Goal: Task Accomplishment & Management: Manage account settings

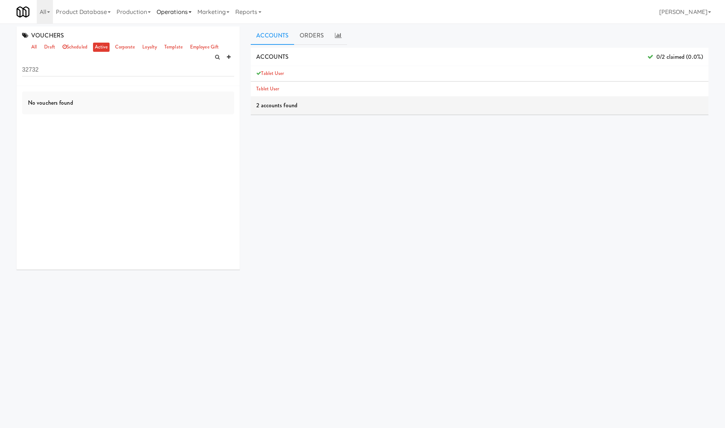
click at [174, 10] on link "Operations" at bounding box center [174, 12] width 41 height 24
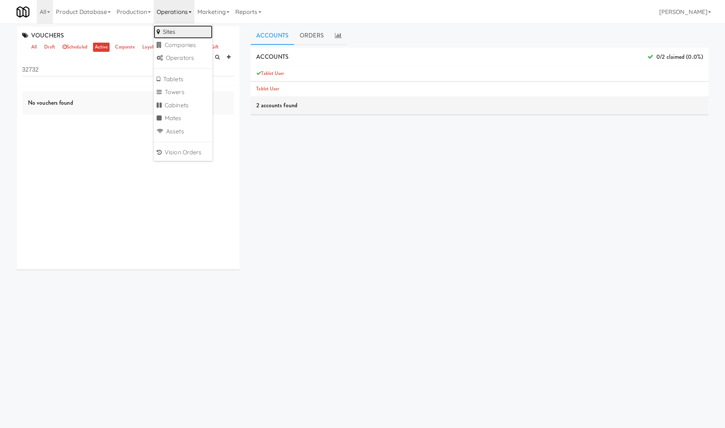
click at [183, 29] on link "Sites" at bounding box center [183, 31] width 59 height 13
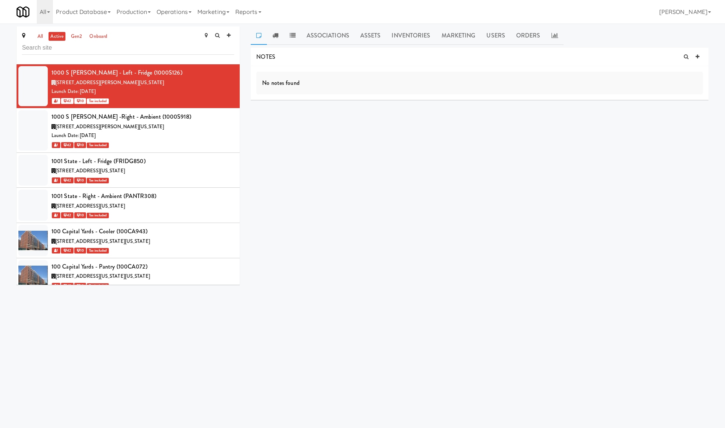
scroll to position [2727, 0]
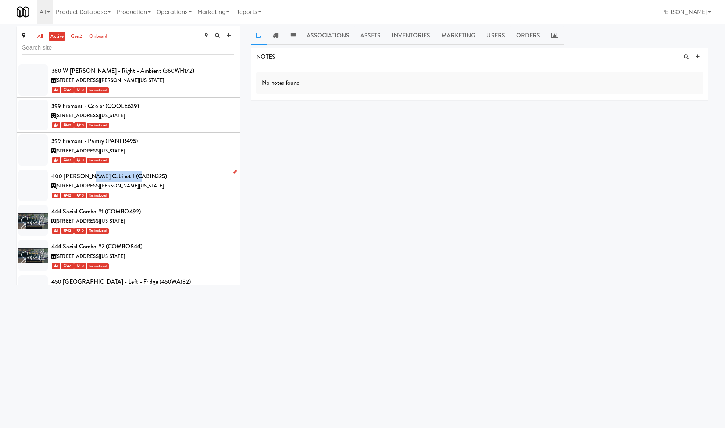
drag, startPoint x: 146, startPoint y: 175, endPoint x: 85, endPoint y: 172, distance: 61.1
click at [87, 172] on div "400 Rhett Cabinet 1 (CABIN325)" at bounding box center [142, 176] width 183 height 11
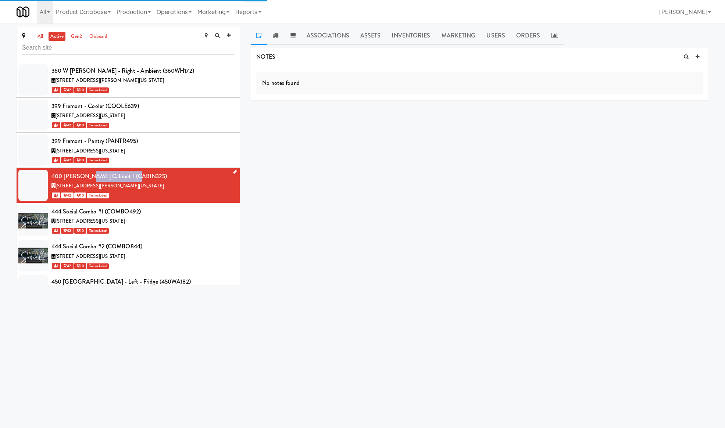
click at [149, 175] on div "400 Rhett Cabinet 1 (CABIN325)" at bounding box center [142, 176] width 183 height 11
click at [166, 187] on div "400 Rhett Street, Greenville South Carolina" at bounding box center [142, 186] width 183 height 9
drag, startPoint x: 148, startPoint y: 173, endPoint x: 51, endPoint y: 174, distance: 96.3
click at [51, 174] on div "400 Rhett Cabinet 1 (CABIN325)" at bounding box center [142, 176] width 183 height 11
copy div "400 Rhett Cabinet 1 (CABIN325)"
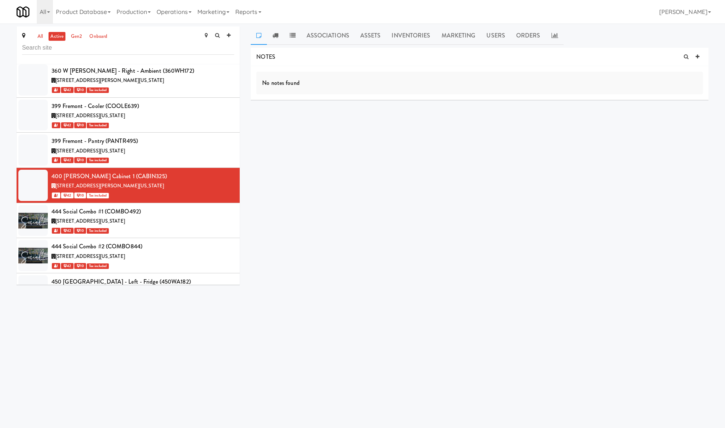
click at [516, 115] on div "NOTES No notes found DELIVERIES Delivery Date Delivered At Delivered By Driver …" at bounding box center [480, 140] width 458 height 184
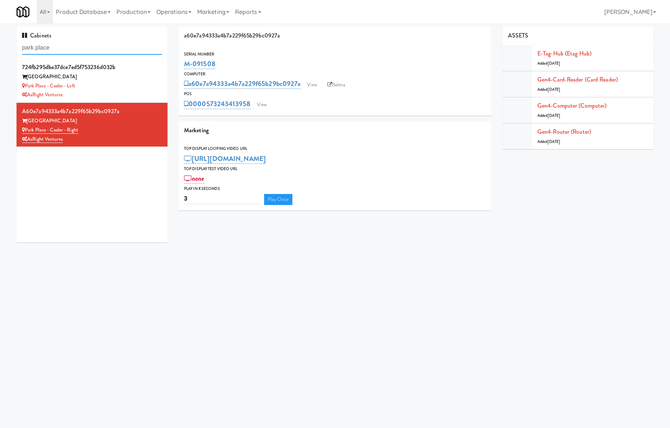
click at [87, 49] on input "park place" at bounding box center [92, 48] width 140 height 14
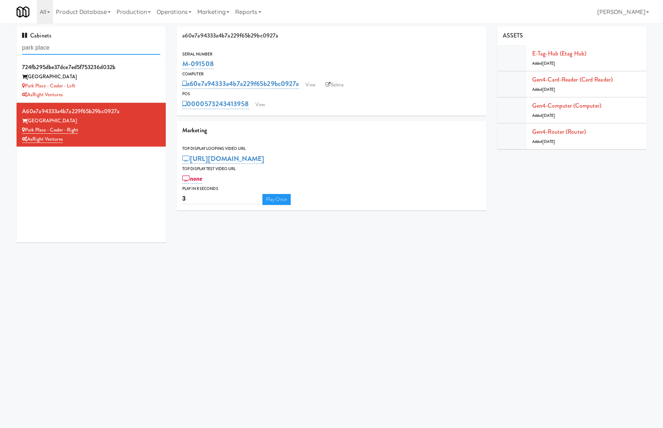
click at [87, 49] on input "park place" at bounding box center [91, 48] width 138 height 14
paste input "400 Rhett Cabinet 1 (CABIN325)"
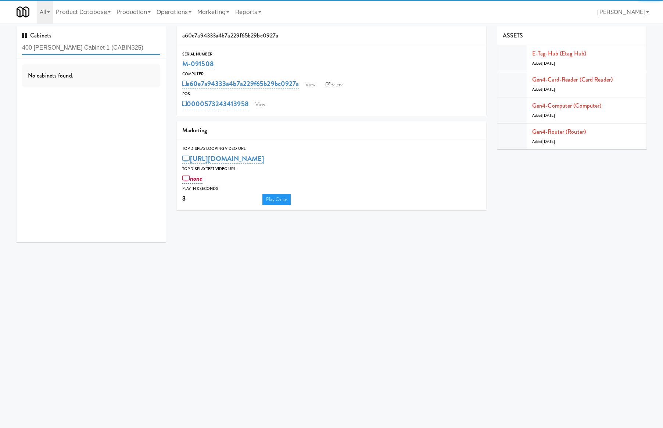
drag, startPoint x: 70, startPoint y: 49, endPoint x: 152, endPoint y: 53, distance: 82.1
click at [152, 53] on input "400 Rhett Cabinet 1 (CABIN325)" at bounding box center [91, 48] width 138 height 14
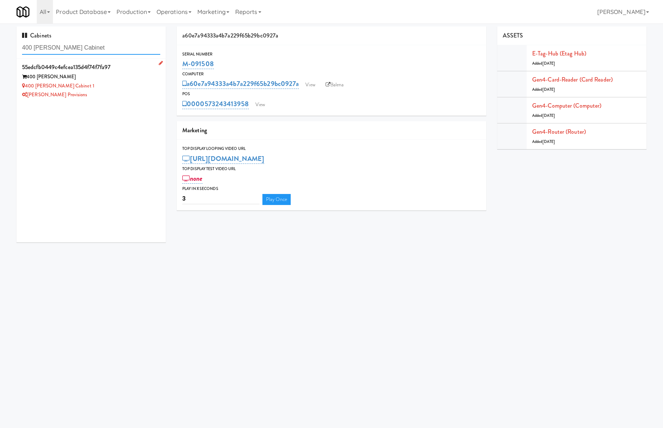
type input "400 Rhett Cabinet"
click at [115, 98] on div "[PERSON_NAME] Provisions" at bounding box center [91, 94] width 138 height 9
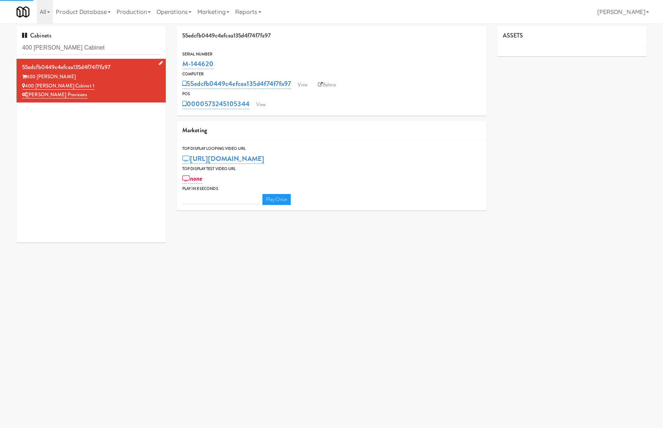
type input "3"
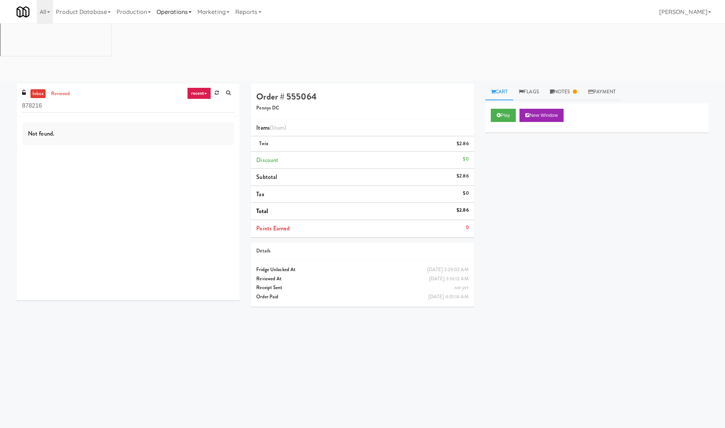
click at [168, 6] on link "Operations" at bounding box center [174, 12] width 41 height 24
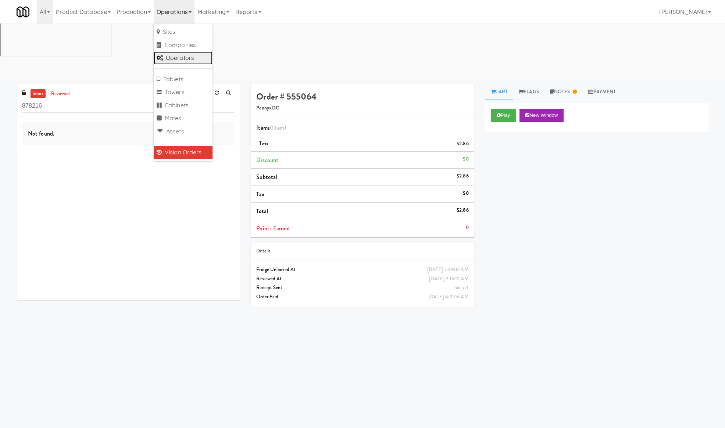
click at [183, 53] on link "Operators" at bounding box center [183, 57] width 59 height 13
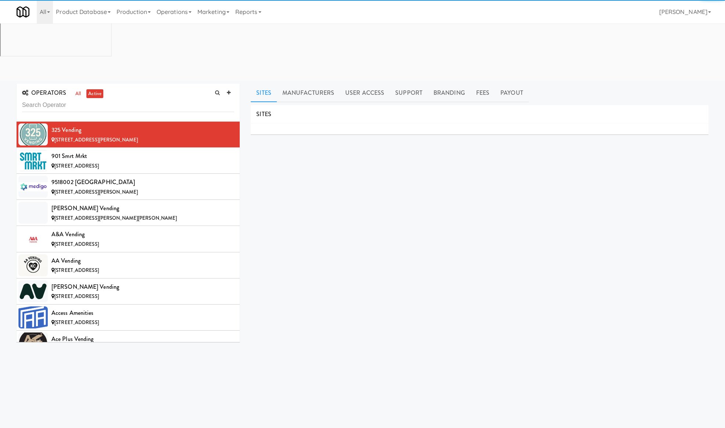
click at [35, 98] on input "text" at bounding box center [128, 105] width 212 height 14
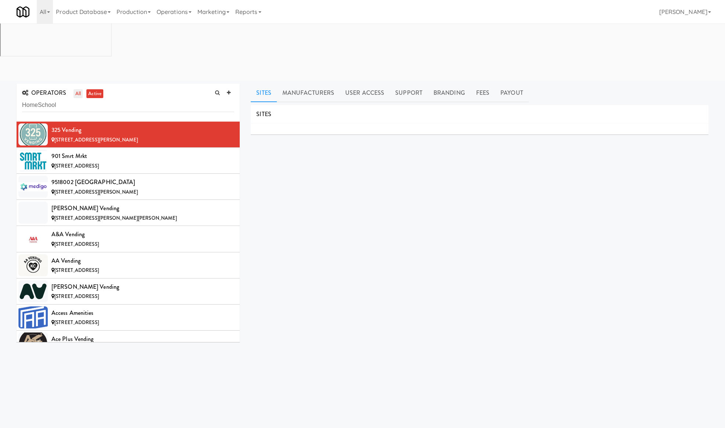
click at [79, 89] on link "all" at bounding box center [77, 93] width 9 height 9
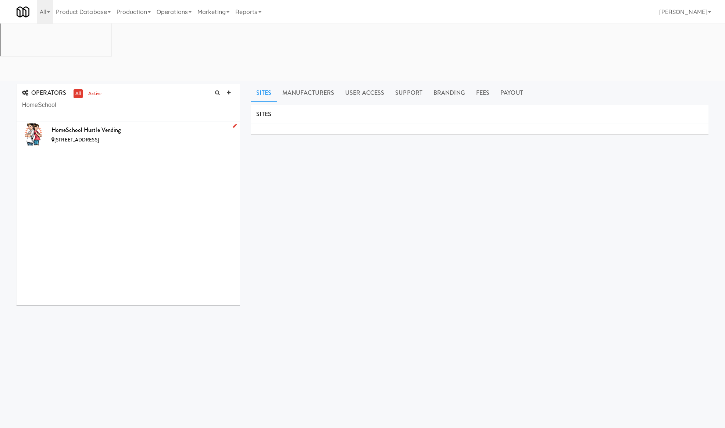
drag, startPoint x: 134, startPoint y: 72, endPoint x: 151, endPoint y: 58, distance: 22.1
click at [135, 125] on div "HomeSchool Hustle Vending" at bounding box center [142, 130] width 183 height 11
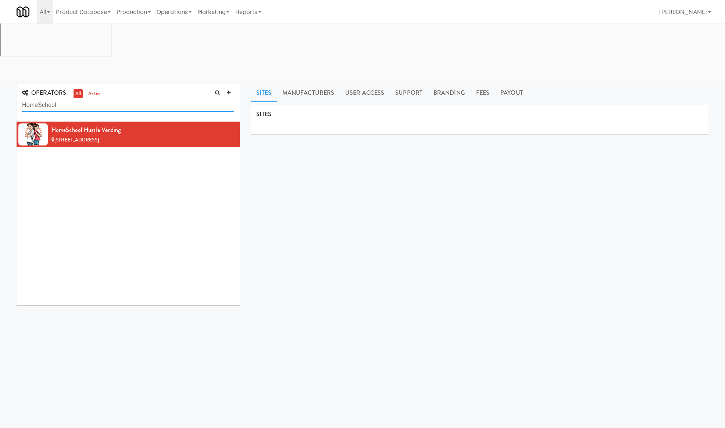
click at [62, 98] on input "HomeSchool" at bounding box center [128, 105] width 212 height 14
paste input "Joyful"
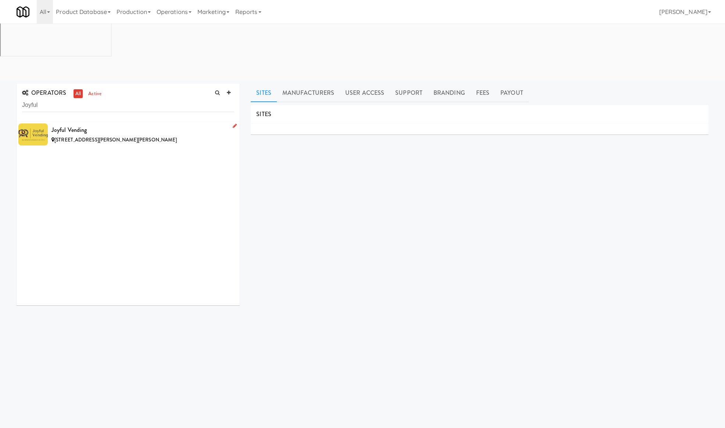
click at [121, 125] on div "Joyful Vending" at bounding box center [142, 130] width 183 height 11
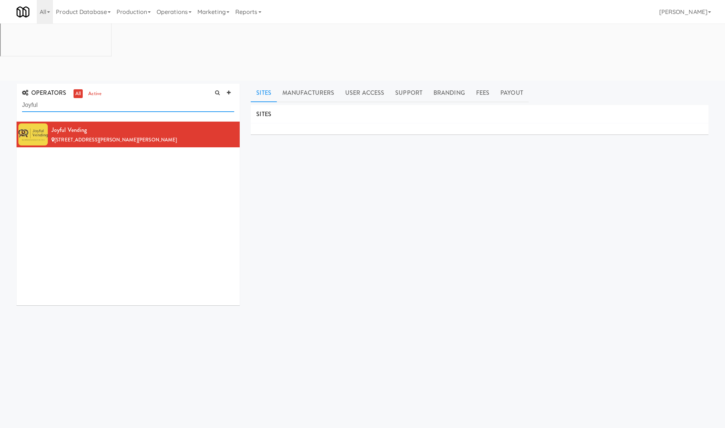
click at [79, 98] on input "Joyful" at bounding box center [128, 105] width 212 height 14
click at [81, 98] on input "Joyful" at bounding box center [128, 105] width 212 height 14
paste input "325"
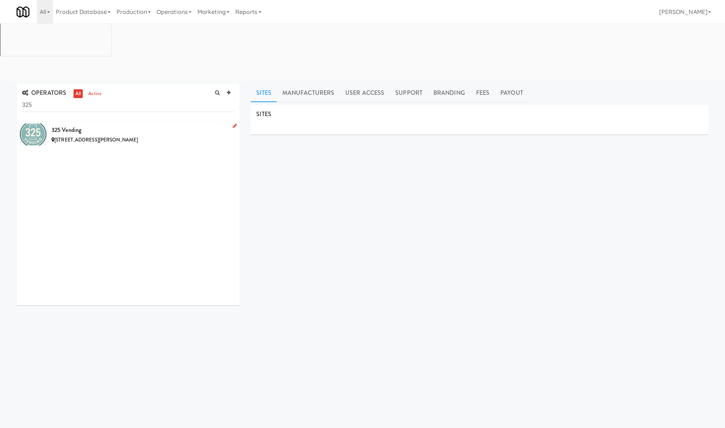
click at [137, 136] on div "158 Garrett Ct, Tuscola TX" at bounding box center [142, 140] width 183 height 9
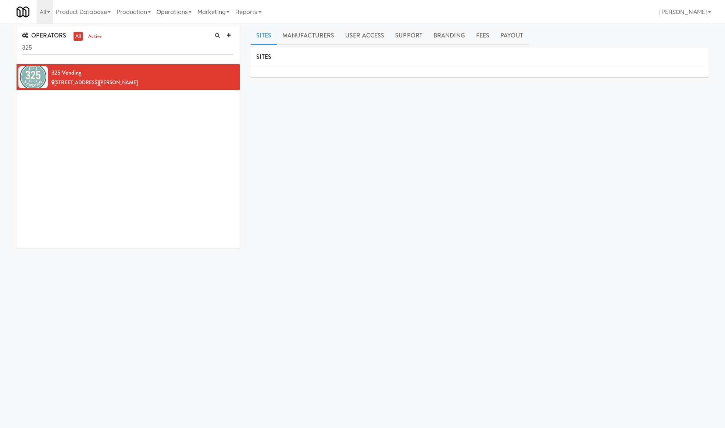
click at [86, 56] on div "OPERATORS all active 325" at bounding box center [128, 45] width 223 height 38
click at [85, 54] on input "325" at bounding box center [128, 48] width 212 height 14
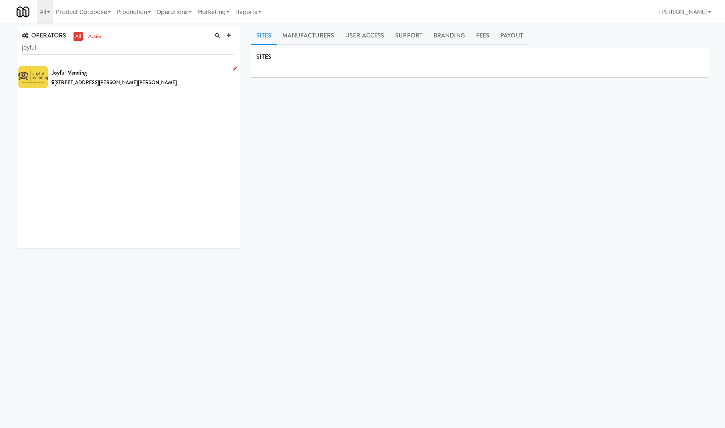
click at [148, 77] on div "Joyful Vending" at bounding box center [142, 72] width 183 height 11
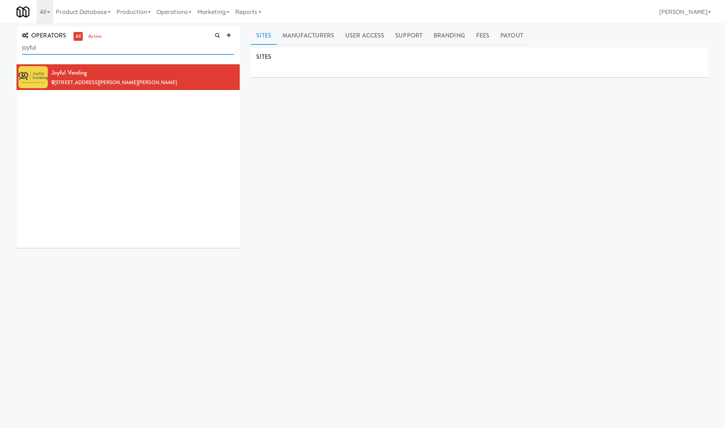
click at [83, 45] on input "joyful" at bounding box center [128, 48] width 212 height 14
click at [83, 46] on input "joyful" at bounding box center [128, 48] width 212 height 14
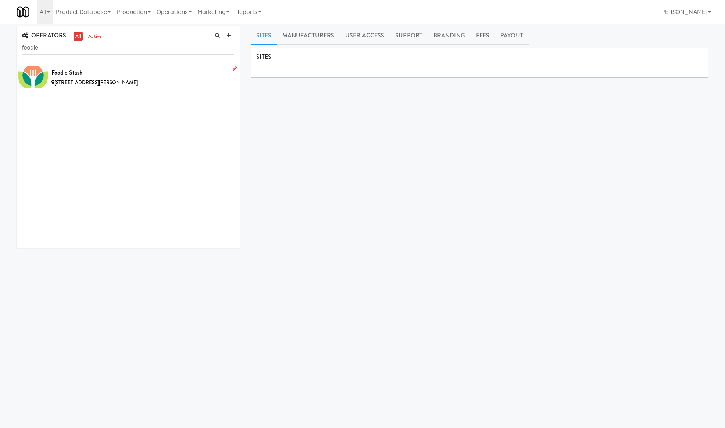
click at [152, 78] on div "2348 NW Pettygrove St, Portland OR" at bounding box center [142, 82] width 183 height 9
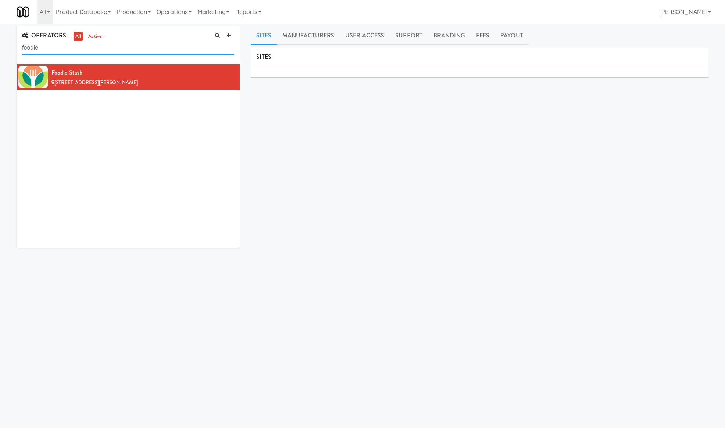
click at [103, 51] on input "foodie" at bounding box center [128, 48] width 212 height 14
click at [102, 51] on input "foodie" at bounding box center [128, 48] width 212 height 14
click at [104, 51] on input "foodie" at bounding box center [128, 48] width 212 height 14
paste input "Lux"
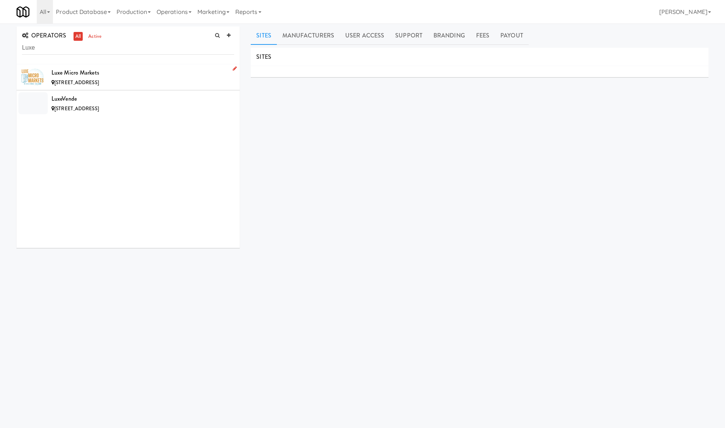
click at [161, 79] on div "3516 S Cook St, Spokane WA" at bounding box center [142, 82] width 183 height 9
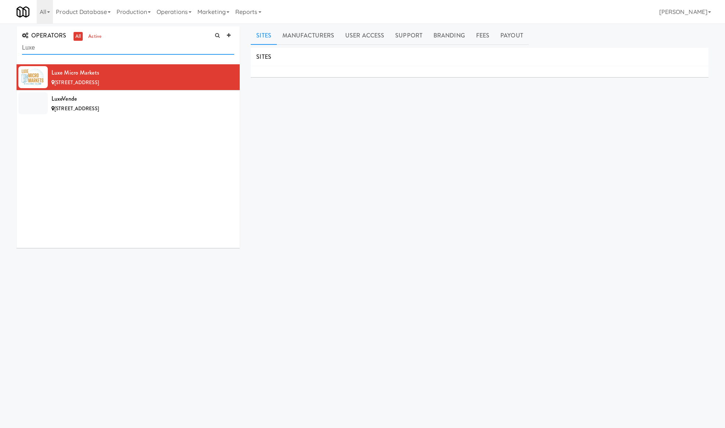
click at [80, 49] on input "Luxe" at bounding box center [128, 48] width 212 height 14
paste input "Chaska"
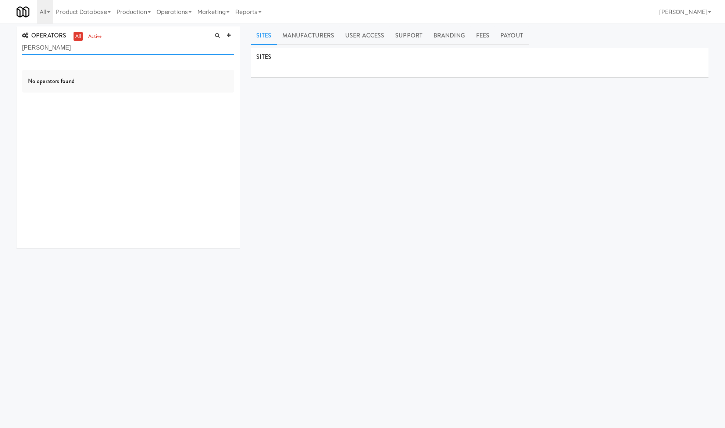
click at [77, 47] on input "Chas" at bounding box center [128, 48] width 212 height 14
type input "lodg"
click at [77, 47] on input "lodg" at bounding box center [128, 48] width 212 height 14
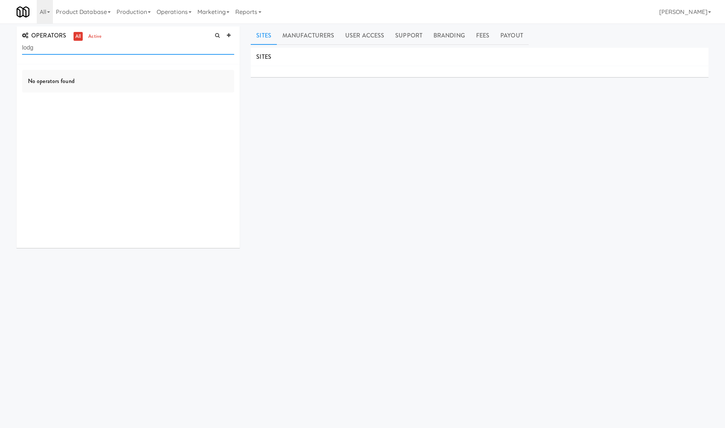
click at [77, 47] on input "lodg" at bounding box center [128, 48] width 212 height 14
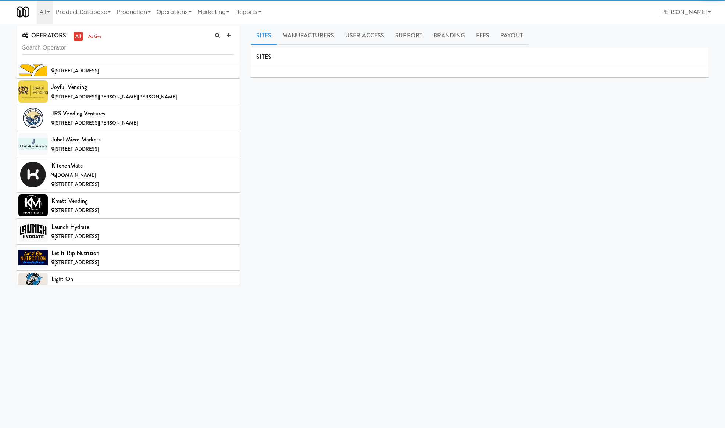
scroll to position [3570, 0]
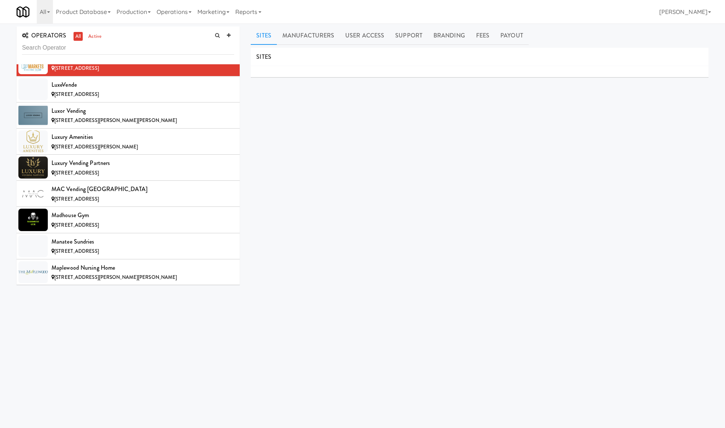
drag, startPoint x: 136, startPoint y: 350, endPoint x: 154, endPoint y: 345, distance: 18.8
click at [136, 350] on body "Okay Okay Select date: previous 2025-Aug next Su Mo Tu We Th Fr Sa 27 28 29 30 …" at bounding box center [362, 238] width 725 height 428
click at [71, 46] on input "text" at bounding box center [128, 48] width 212 height 14
paste input "Luxury"
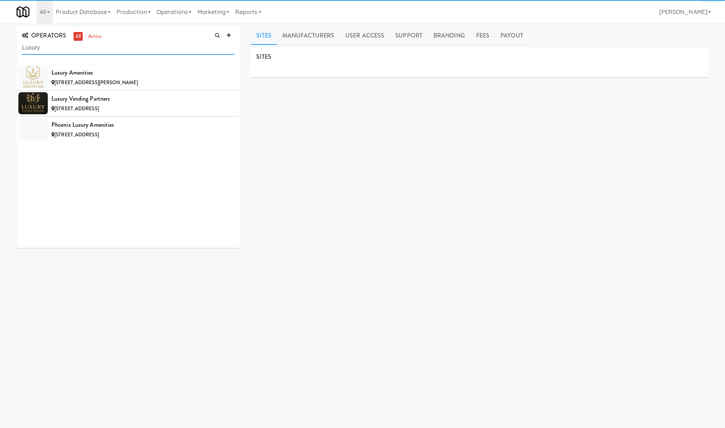
scroll to position [0, 0]
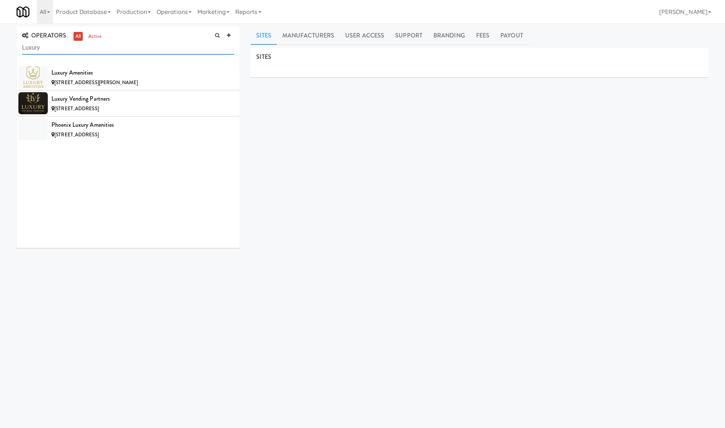
type input "Luxury"
click at [173, 70] on div "Luxury Amenities" at bounding box center [142, 72] width 183 height 11
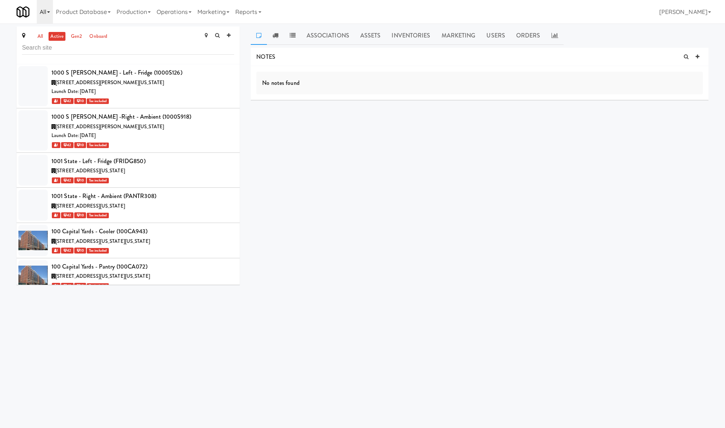
scroll to position [2727, 0]
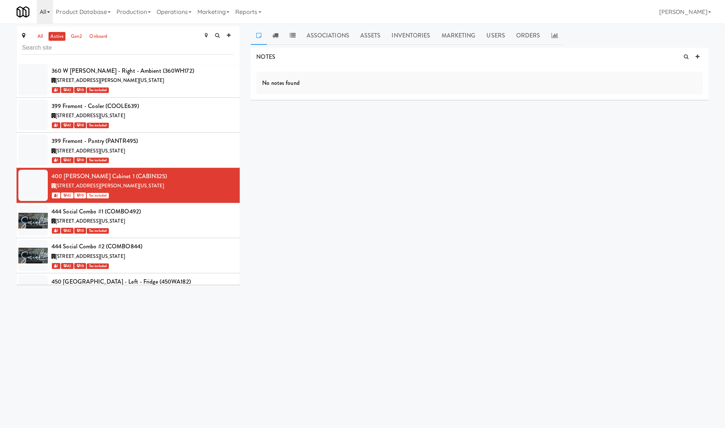
click at [40, 9] on link "All" at bounding box center [45, 12] width 16 height 24
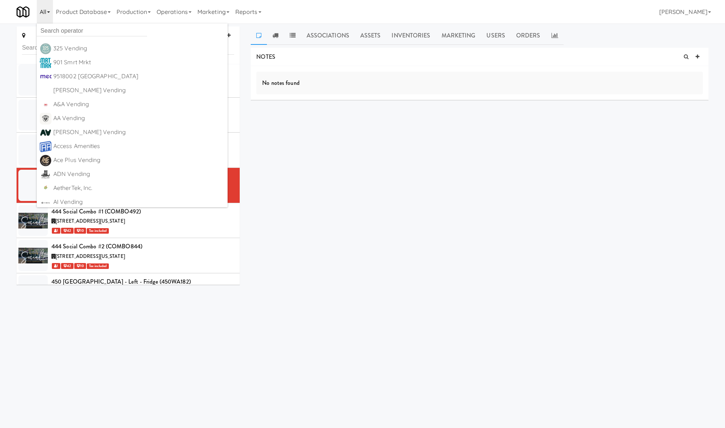
click at [634, 151] on div "NOTES No notes found DELIVERIES Delivery Date Delivered At Delivered By Driver …" at bounding box center [480, 140] width 458 height 184
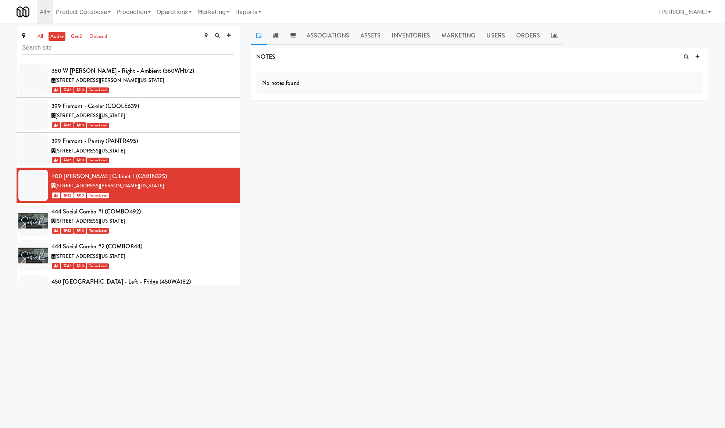
click at [578, 233] on div "all active gen2 onboard 1000 S Clark - Left - Fridge (1000S126) 1000 South Clar…" at bounding box center [362, 158] width 703 height 264
click at [74, 18] on link "Product Database" at bounding box center [83, 12] width 61 height 24
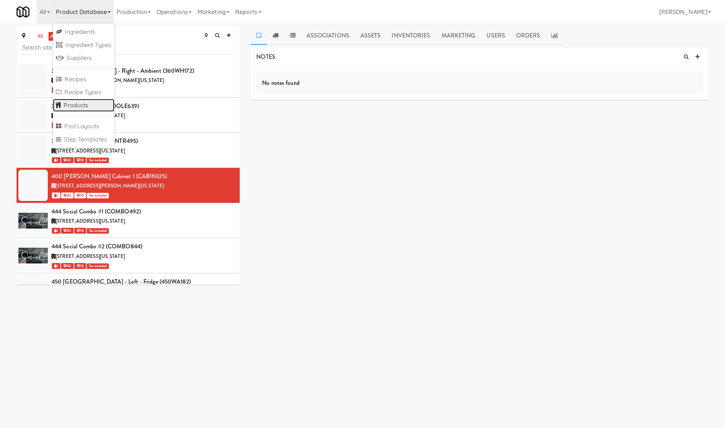
click at [93, 102] on link "Products" at bounding box center [83, 105] width 61 height 13
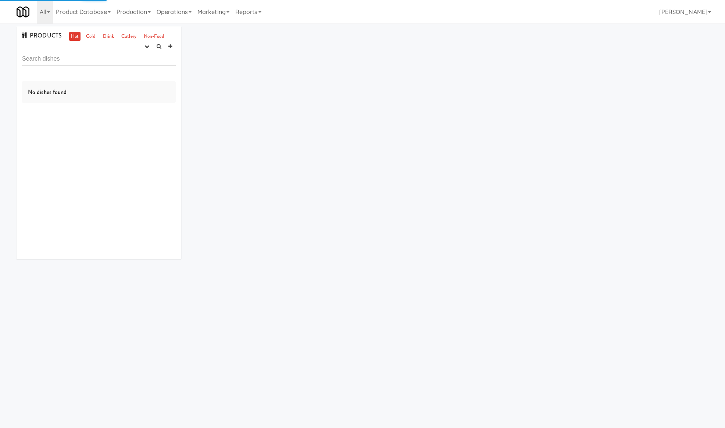
click at [80, 52] on input "text" at bounding box center [99, 59] width 154 height 14
type input "e"
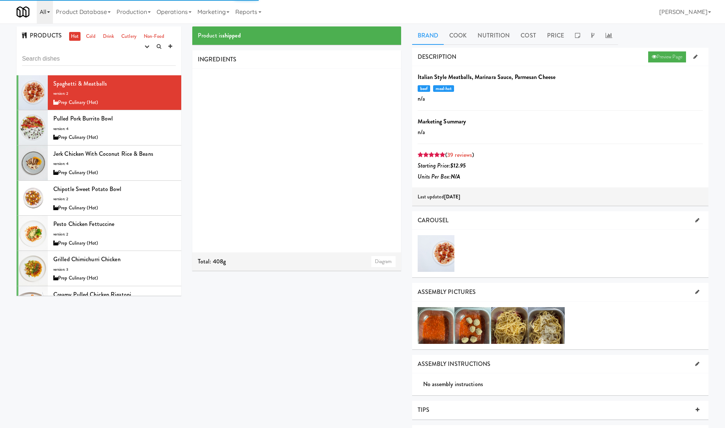
click at [46, 3] on link "All" at bounding box center [45, 12] width 16 height 24
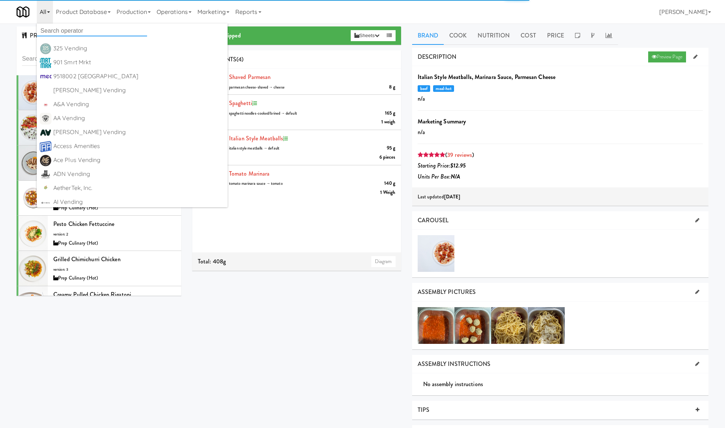
click at [54, 32] on input "text" at bounding box center [92, 30] width 110 height 11
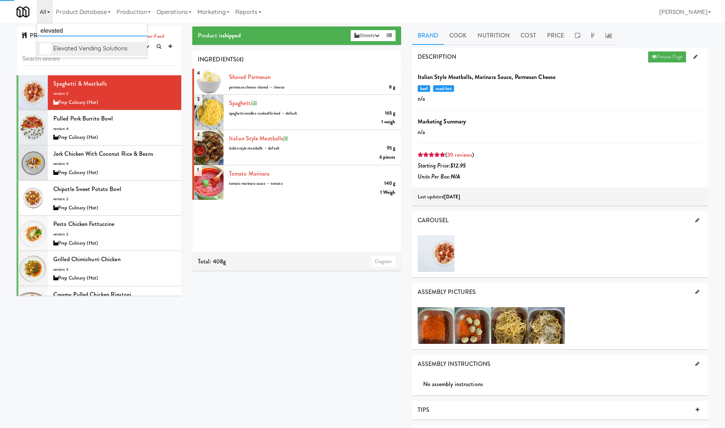
type input "elevated"
click at [68, 46] on div "Elevated Vending Solutions" at bounding box center [98, 48] width 91 height 11
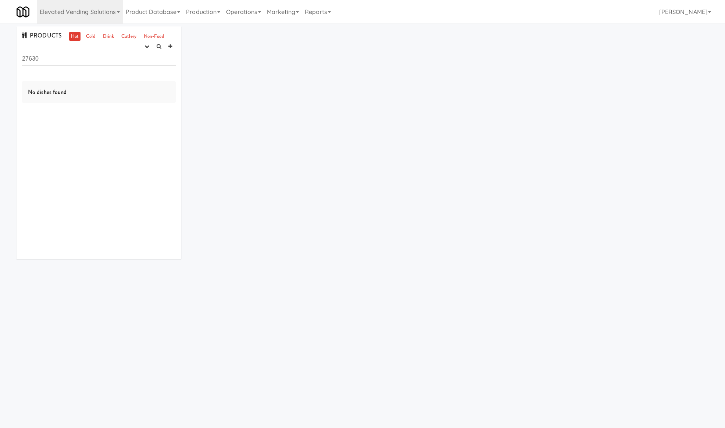
click at [71, 54] on input "27630" at bounding box center [99, 59] width 154 height 14
click at [70, 55] on input "27630" at bounding box center [99, 59] width 154 height 14
click at [71, 55] on input "27630" at bounding box center [99, 59] width 154 height 14
click at [92, 37] on link "Cold" at bounding box center [90, 36] width 13 height 9
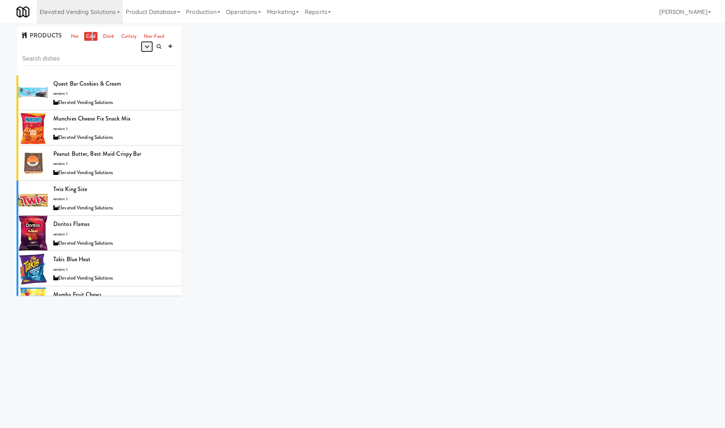
click at [146, 49] on icon "button" at bounding box center [146, 46] width 5 height 5
click at [142, 61] on link "experimenting" at bounding box center [123, 60] width 59 height 13
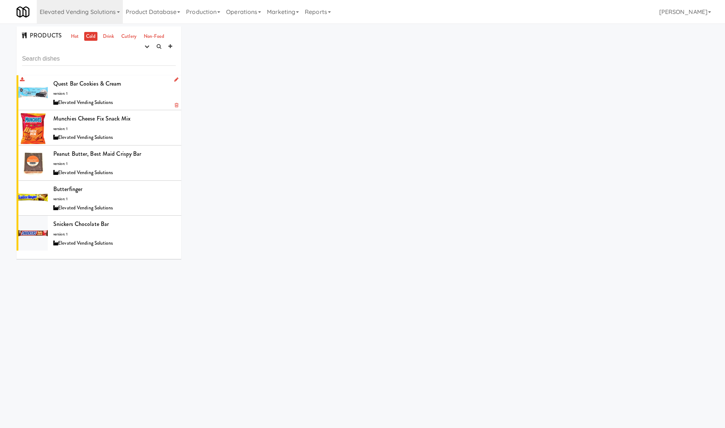
click at [127, 95] on div "Quest Bar Cookies & Cream version: 1 Elevated Vending Solutions" at bounding box center [114, 92] width 122 height 29
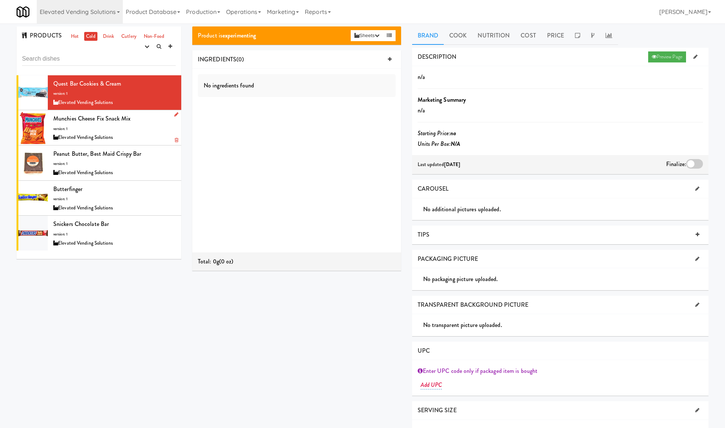
click at [159, 122] on div "Munchies Cheese Fix Snack Mix version: 1 Elevated Vending Solutions" at bounding box center [114, 127] width 122 height 29
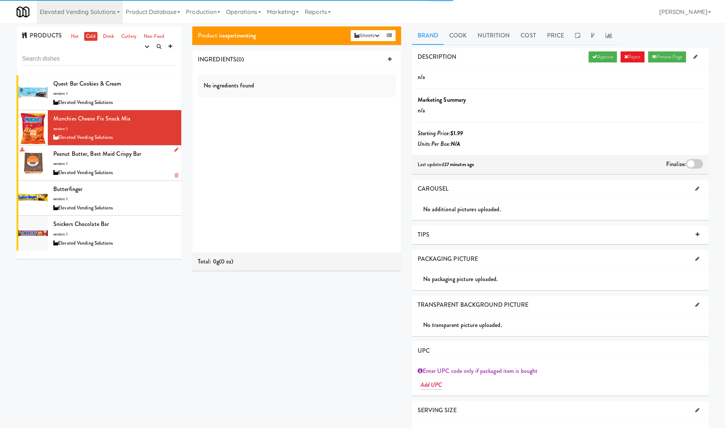
click at [147, 156] on div "Peanut Butter, Best Maid Crispy Bar version: 1 Elevated Vending Solutions" at bounding box center [114, 162] width 122 height 29
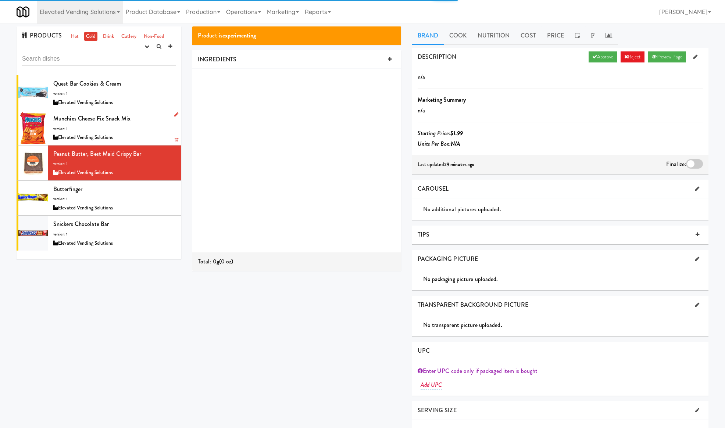
click at [142, 137] on div "Elevated Vending Solutions" at bounding box center [114, 137] width 122 height 9
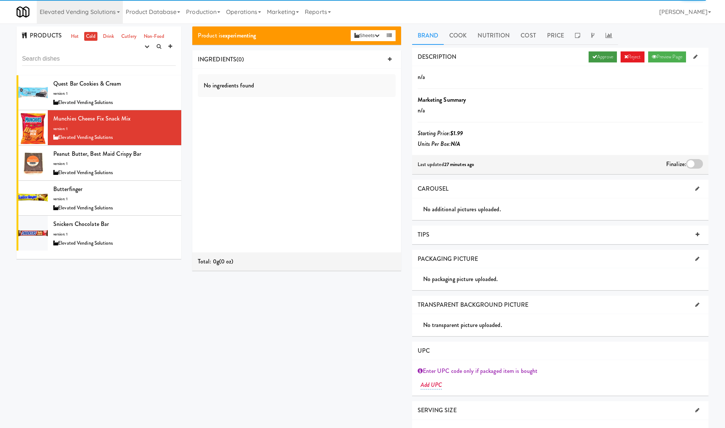
click at [594, 58] on link "Approve" at bounding box center [602, 56] width 28 height 11
click at [686, 162] on label at bounding box center [694, 164] width 17 height 10
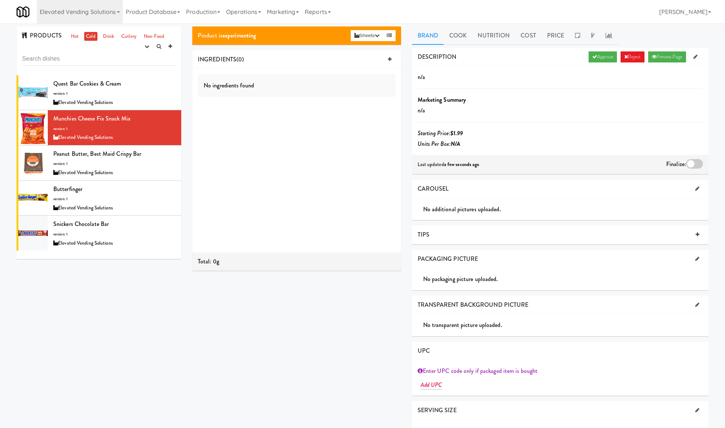
click at [692, 164] on div at bounding box center [694, 164] width 17 height 10
click at [0, 0] on input "checkbox" at bounding box center [0, 0] width 0 height 0
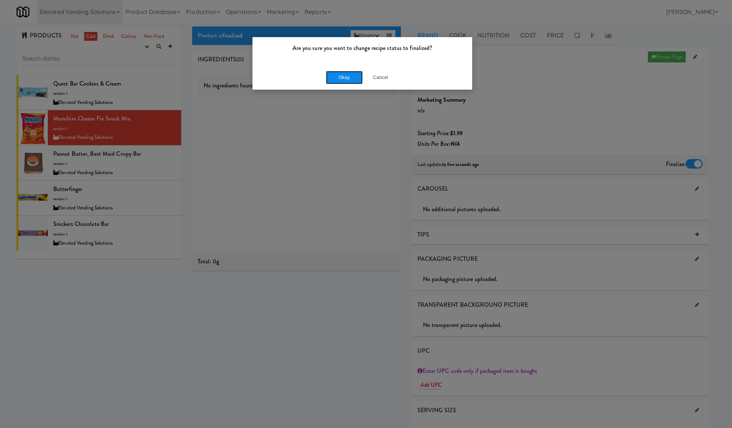
click at [348, 74] on button "Okay" at bounding box center [344, 77] width 37 height 13
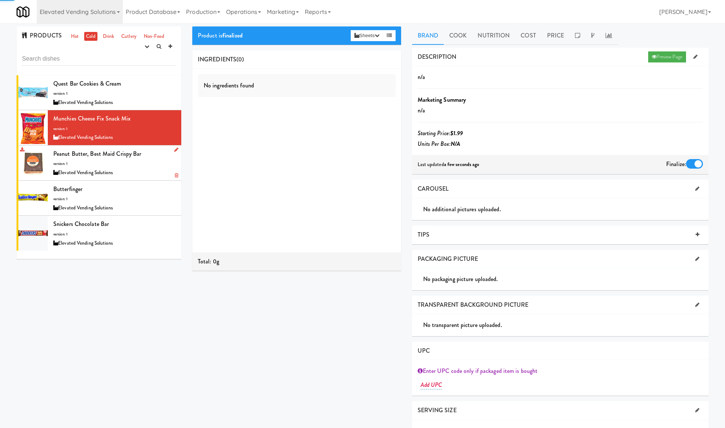
click at [157, 168] on div "Elevated Vending Solutions" at bounding box center [114, 172] width 122 height 9
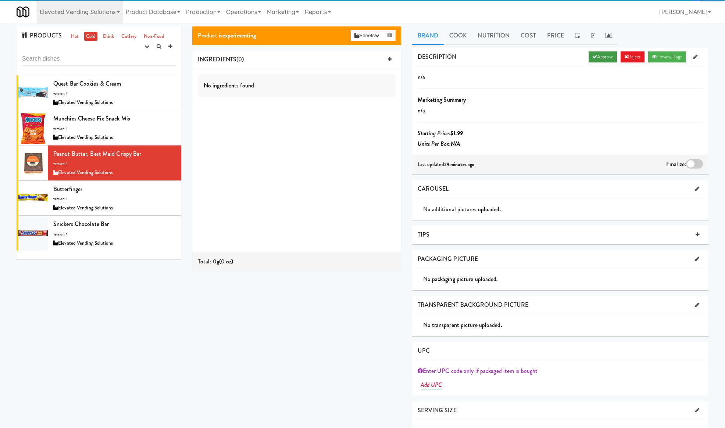
click at [597, 62] on link "Approve" at bounding box center [602, 56] width 28 height 11
click at [702, 165] on div at bounding box center [694, 164] width 17 height 10
click at [0, 0] on input "checkbox" at bounding box center [0, 0] width 0 height 0
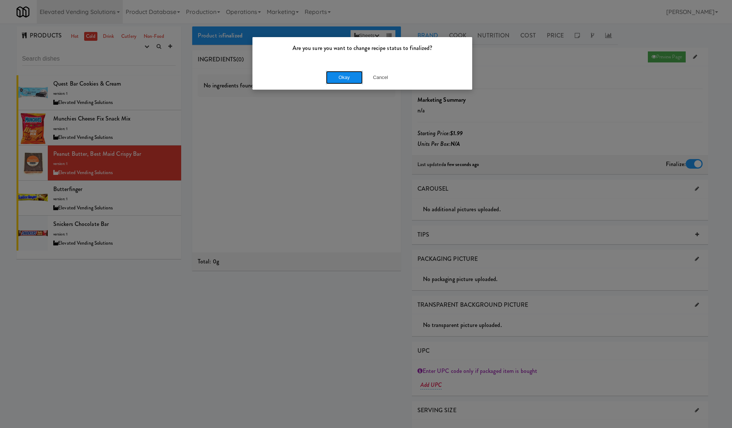
click at [347, 72] on button "Okay" at bounding box center [344, 77] width 37 height 13
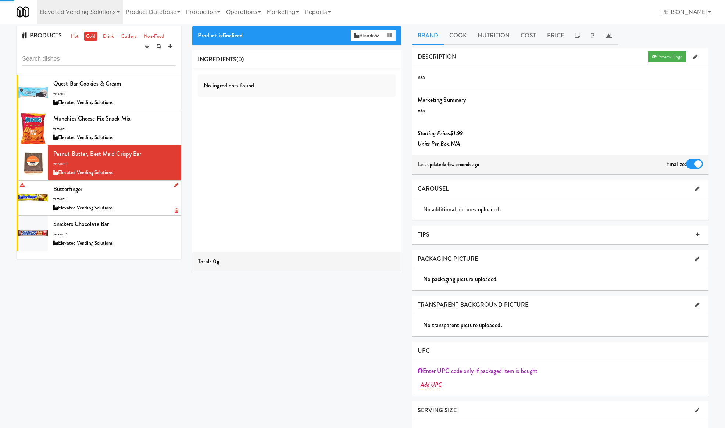
click at [152, 194] on div "Butterfinger version: 1 Elevated Vending Solutions" at bounding box center [114, 198] width 122 height 29
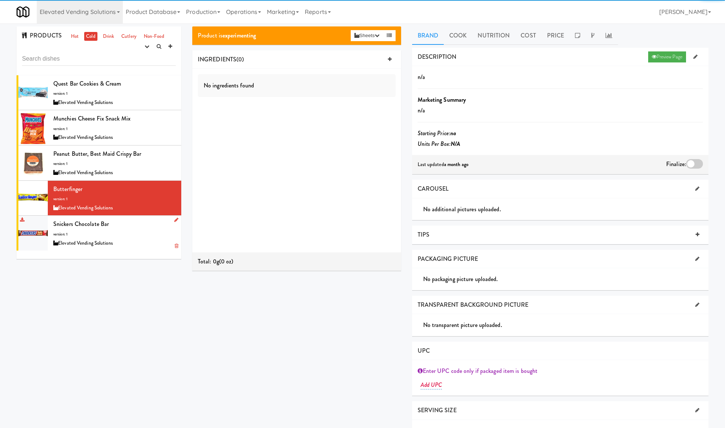
click at [118, 237] on div "Snickers Chocolate Bar version: 1 Elevated Vending Solutions" at bounding box center [114, 233] width 122 height 29
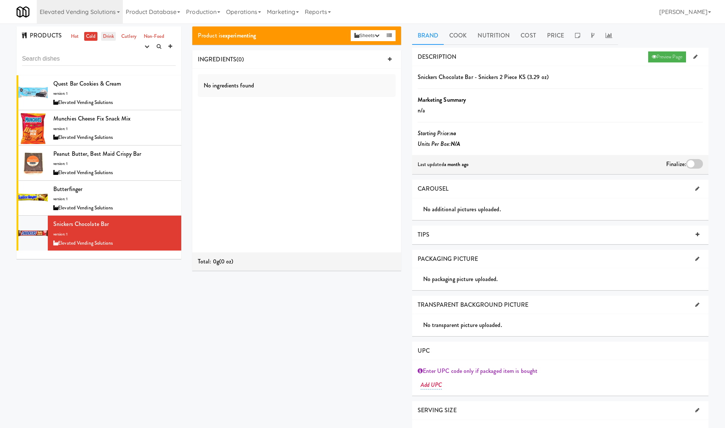
click at [105, 34] on link "Drink" at bounding box center [108, 36] width 15 height 9
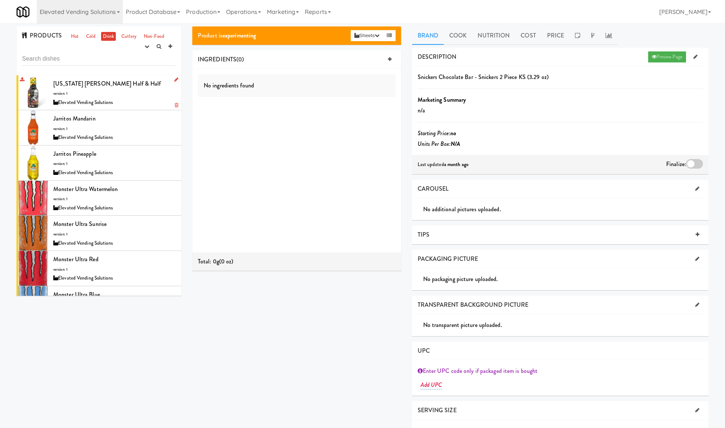
click at [137, 98] on div "Elevated Vending Solutions" at bounding box center [114, 102] width 122 height 9
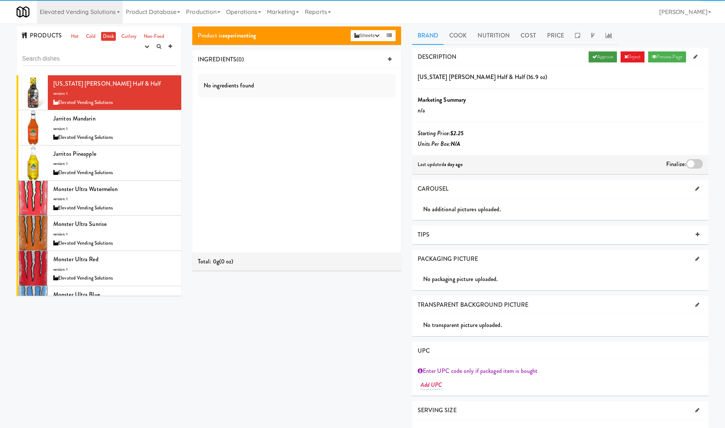
click at [598, 52] on link "Approve" at bounding box center [602, 56] width 28 height 11
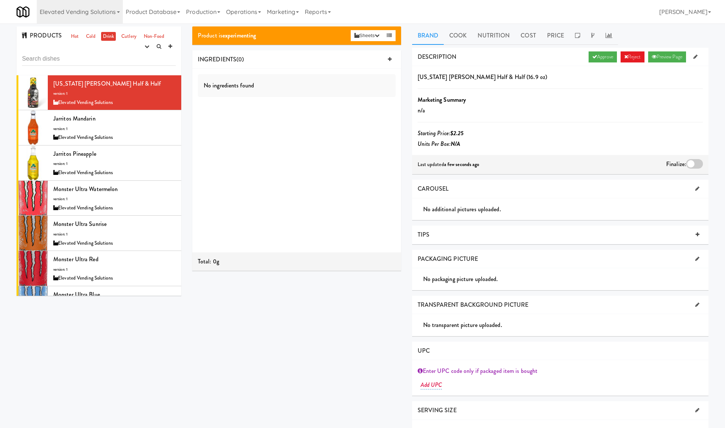
click at [695, 166] on div at bounding box center [694, 164] width 17 height 10
click at [0, 0] on input "checkbox" at bounding box center [0, 0] width 0 height 0
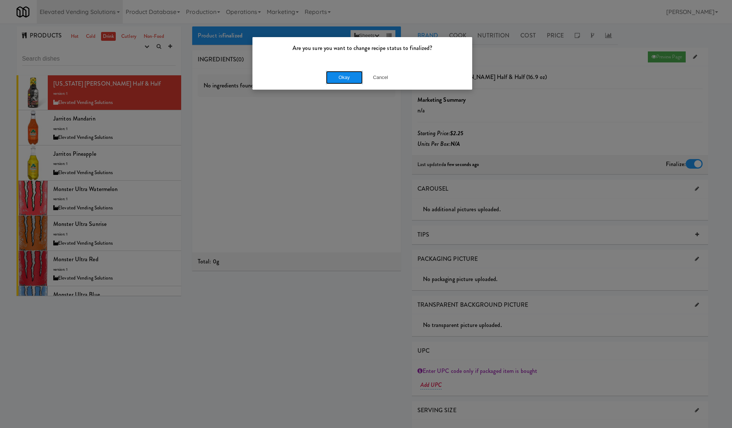
click at [345, 72] on button "Okay" at bounding box center [344, 77] width 37 height 13
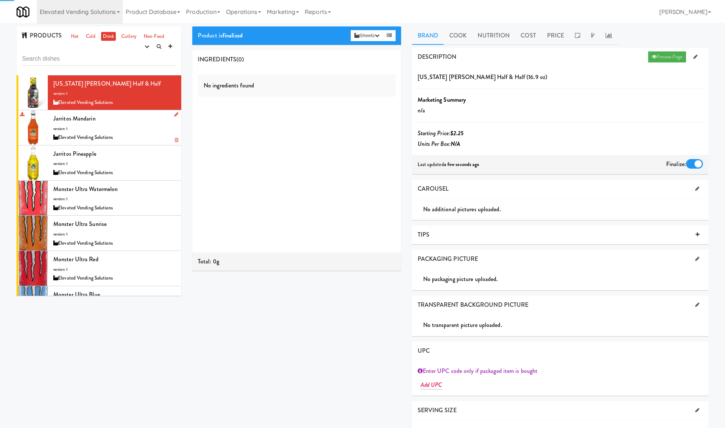
click at [146, 123] on div "Jarritos Mandarin version: 1 Elevated Vending Solutions" at bounding box center [114, 127] width 122 height 29
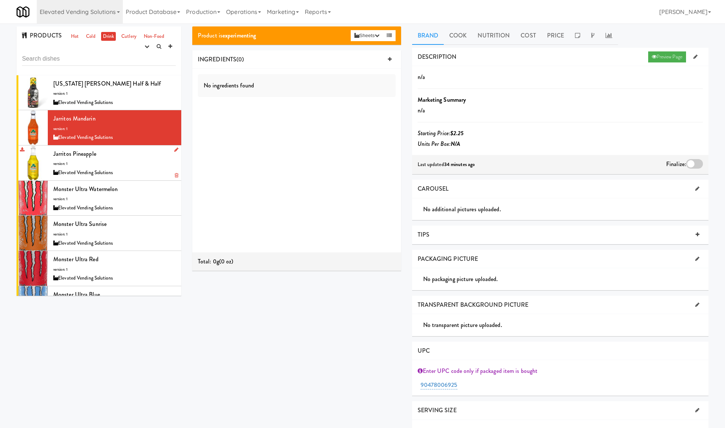
click at [126, 165] on div "Jarritos Pineapple version: 1 Elevated Vending Solutions" at bounding box center [114, 162] width 122 height 29
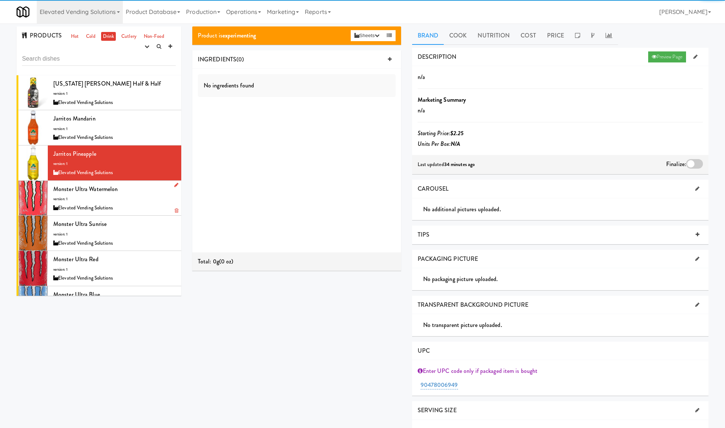
click at [141, 196] on div "Monster Ultra Watermelon version: 1 Elevated Vending Solutions" at bounding box center [114, 198] width 122 height 29
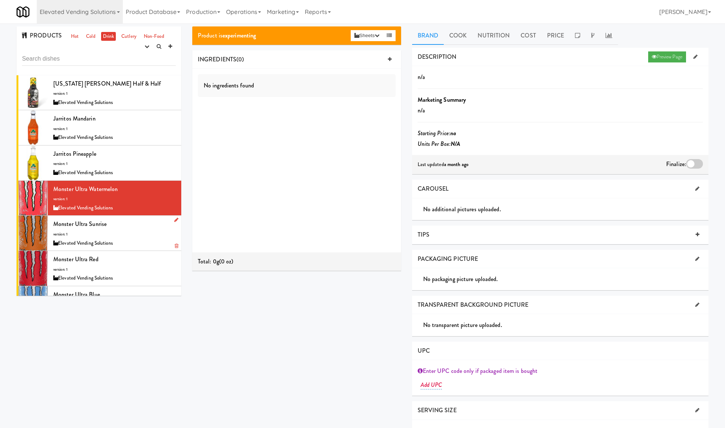
click at [131, 246] on div "Elevated Vending Solutions" at bounding box center [114, 243] width 122 height 9
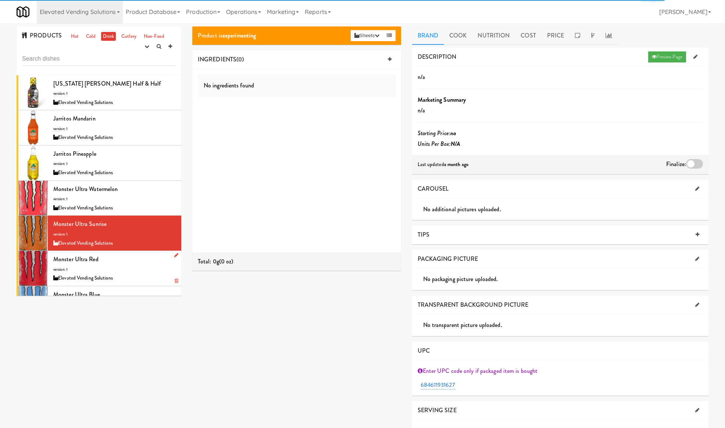
click at [137, 259] on div "Monster Ultra Red version: 1 Elevated Vending Solutions" at bounding box center [114, 268] width 122 height 29
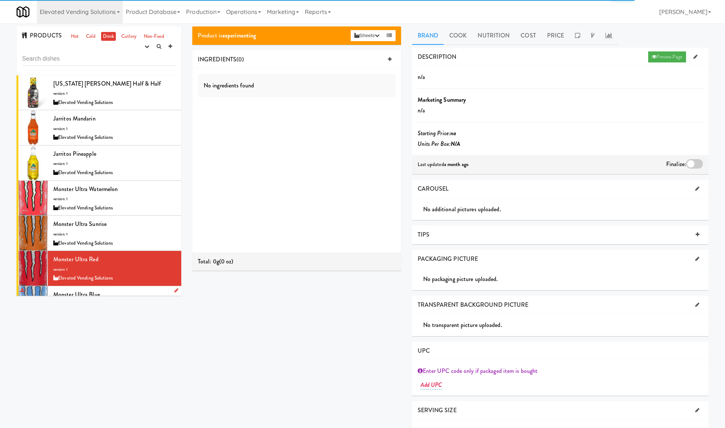
click at [135, 292] on div "Monster Ultra Blue version: 1 Elevated Vending Solutions" at bounding box center [114, 303] width 122 height 29
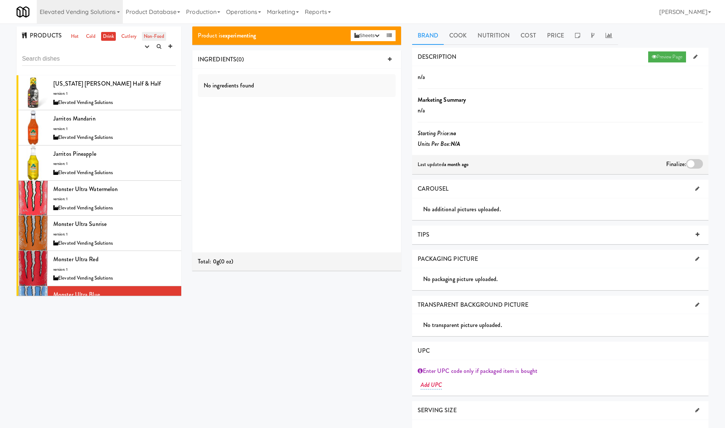
click at [151, 34] on link "Non-Food" at bounding box center [154, 36] width 24 height 9
